Goal: Check status

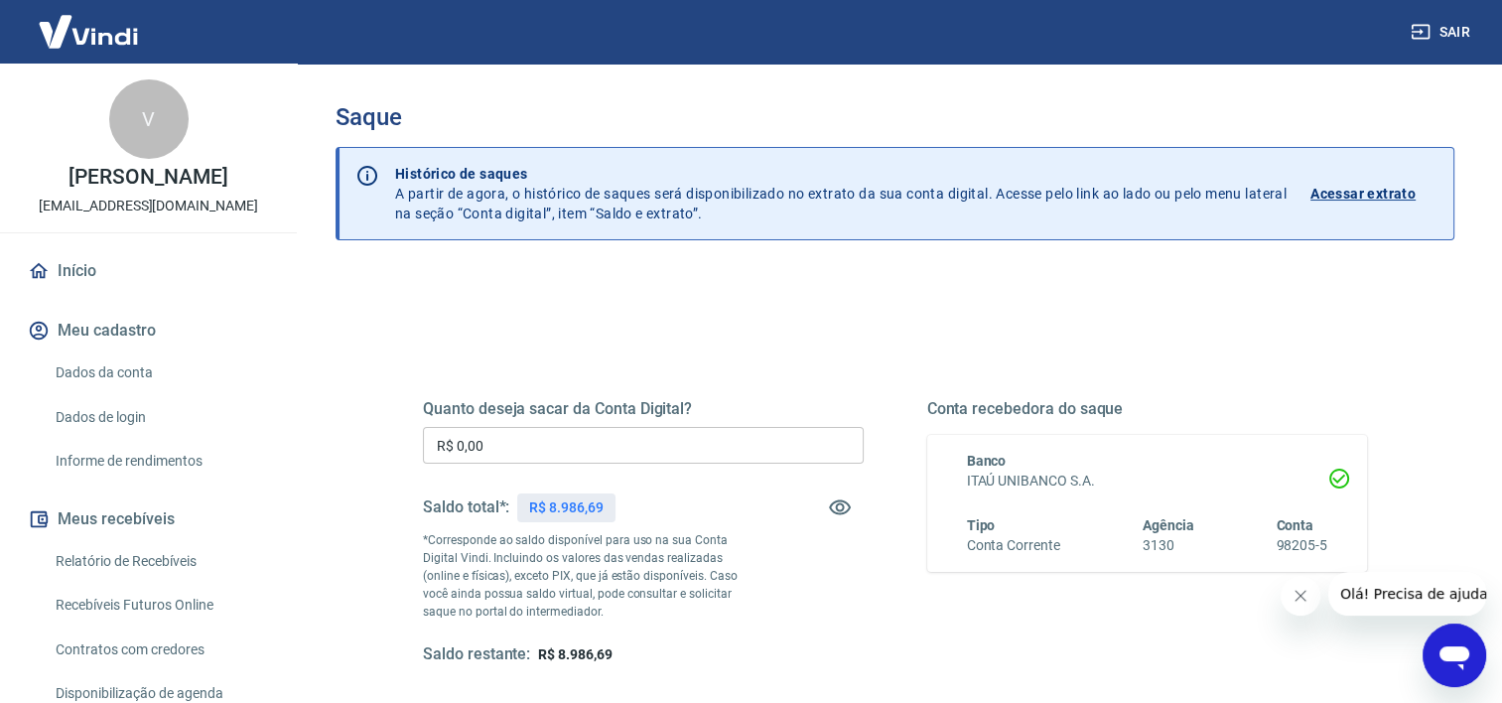
click at [1374, 196] on p "Acessar extrato" at bounding box center [1362, 194] width 105 height 20
